Goal: Find specific page/section: Find specific page/section

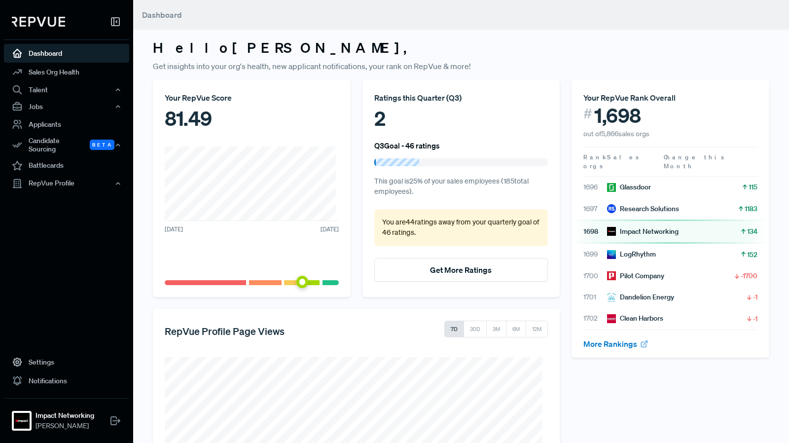
scroll to position [130, 0]
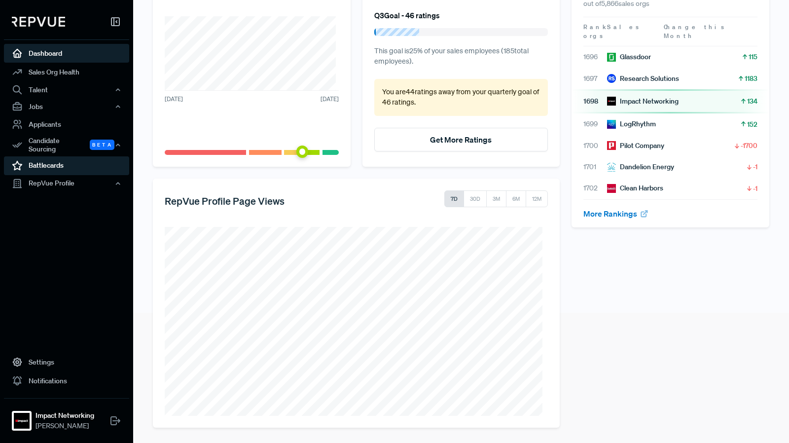
click at [59, 160] on link "Battlecards" at bounding box center [66, 165] width 125 height 19
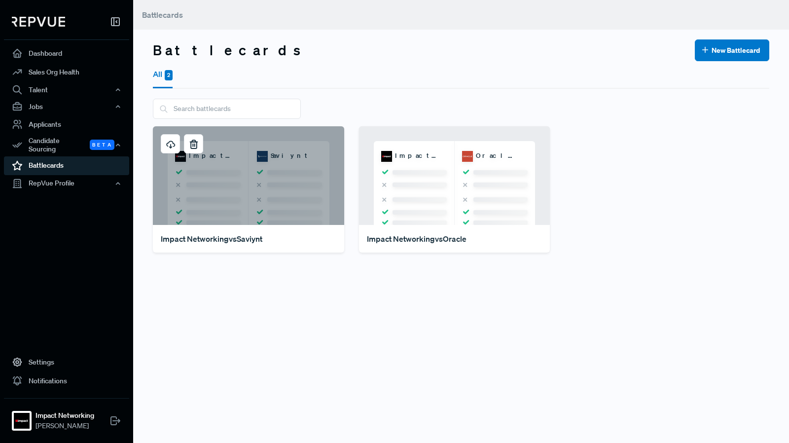
click at [257, 184] on div "Impact Networking Saviynt" at bounding box center [248, 175] width 191 height 99
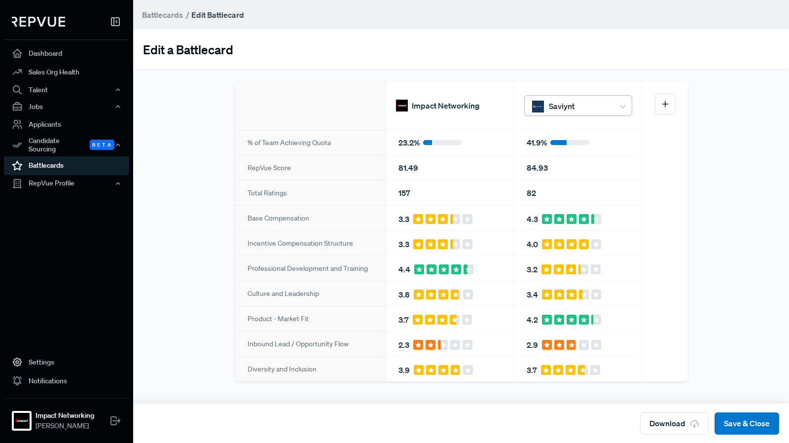
click at [564, 96] on div "Saviynt" at bounding box center [579, 106] width 70 height 21
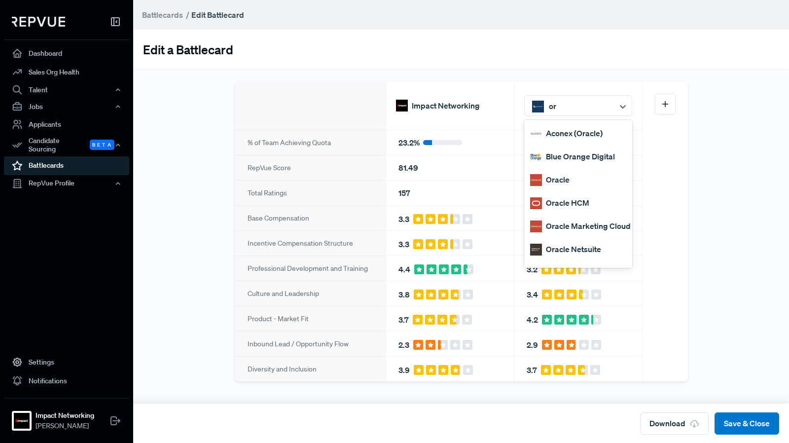
type input "o"
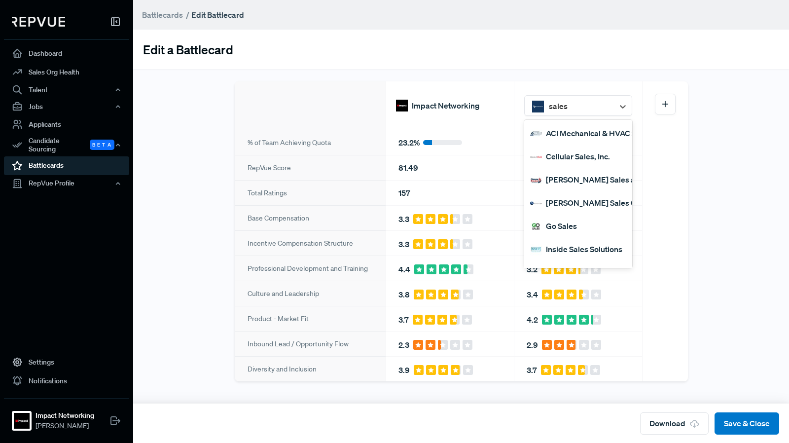
type input "salesf"
click at [566, 182] on div "Salesforce" at bounding box center [578, 179] width 108 height 23
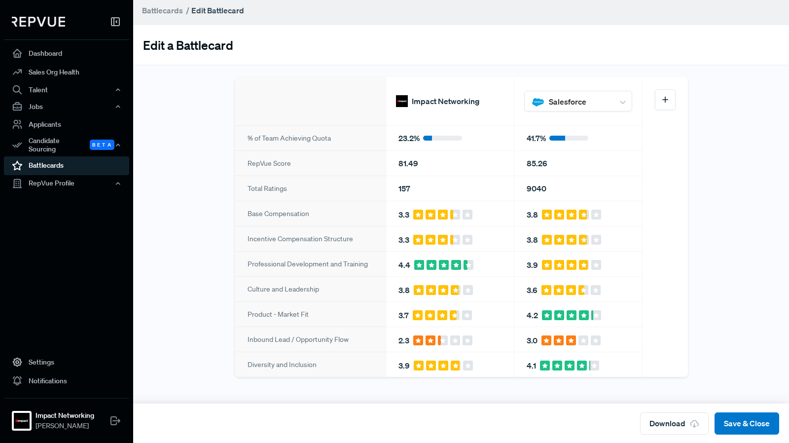
scroll to position [6, 0]
